Goal: Task Accomplishment & Management: Manage account settings

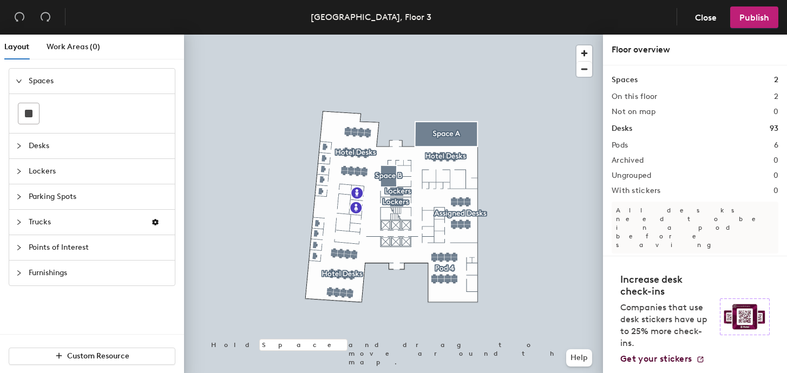
click at [695, 6] on header "[GEOGRAPHIC_DATA], Floor 3 Close Publish" at bounding box center [393, 17] width 787 height 35
click at [695, 14] on span "Close" at bounding box center [706, 17] width 22 height 10
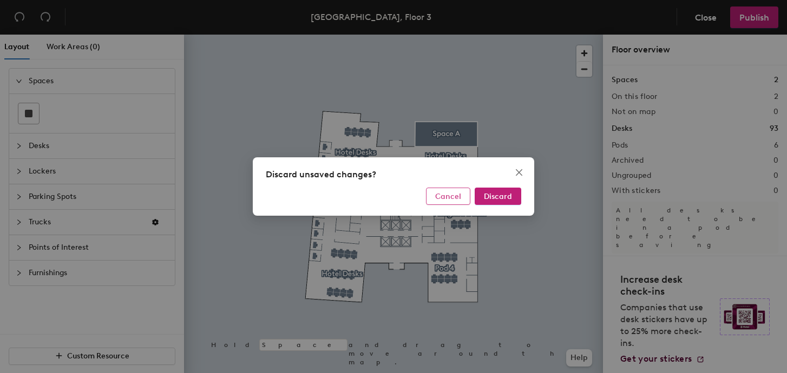
click at [448, 195] on span "Cancel" at bounding box center [448, 196] width 26 height 9
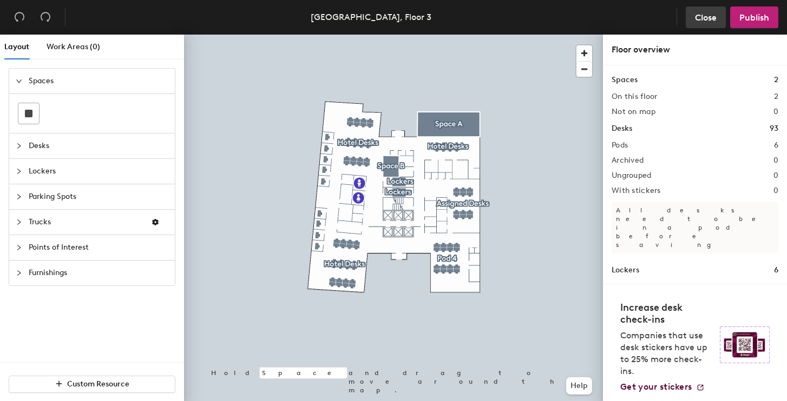
click at [710, 8] on button "Close" at bounding box center [706, 17] width 40 height 22
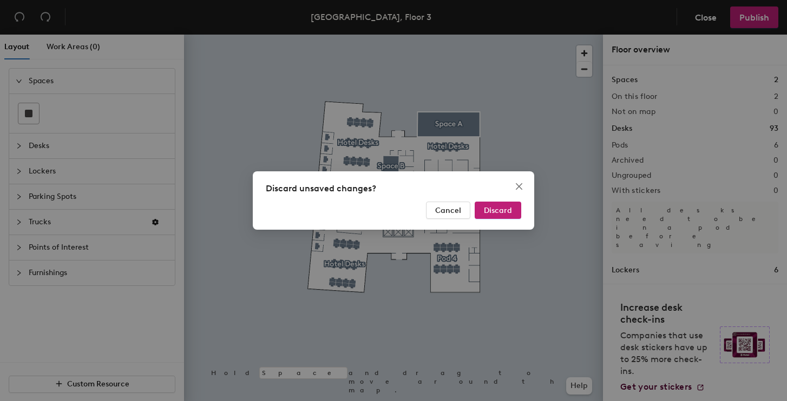
click at [709, 22] on div "Discard unsaved changes? Cancel Discard" at bounding box center [393, 200] width 787 height 401
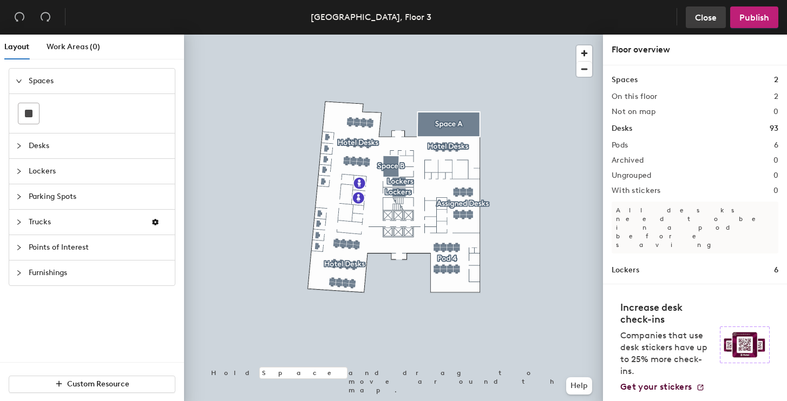
click at [701, 25] on button "Close" at bounding box center [706, 17] width 40 height 22
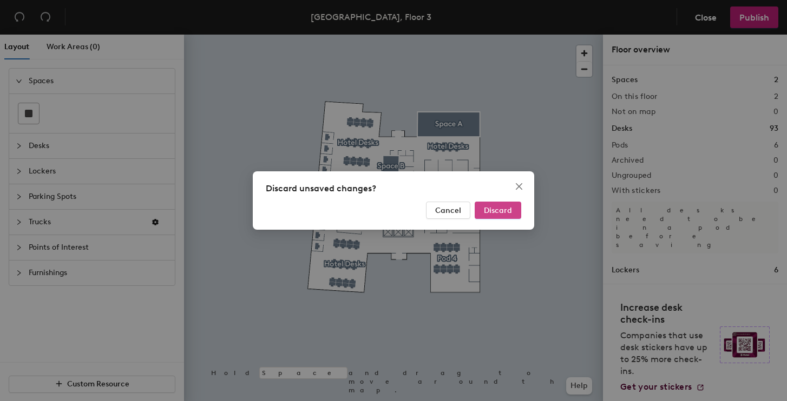
click at [495, 218] on button "Discard" at bounding box center [497, 210] width 47 height 17
